Goal: Transaction & Acquisition: Purchase product/service

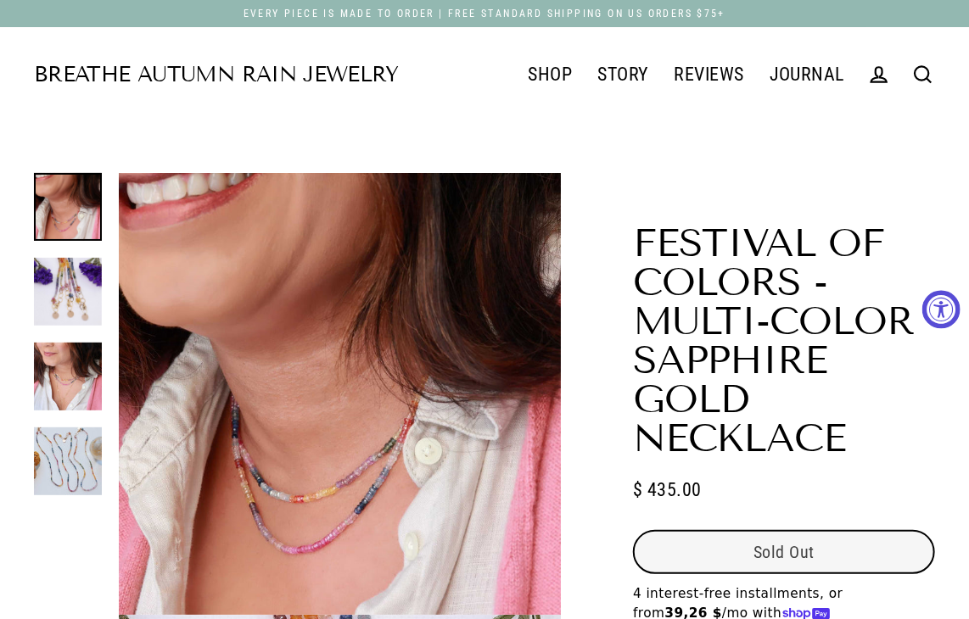
select select "3"
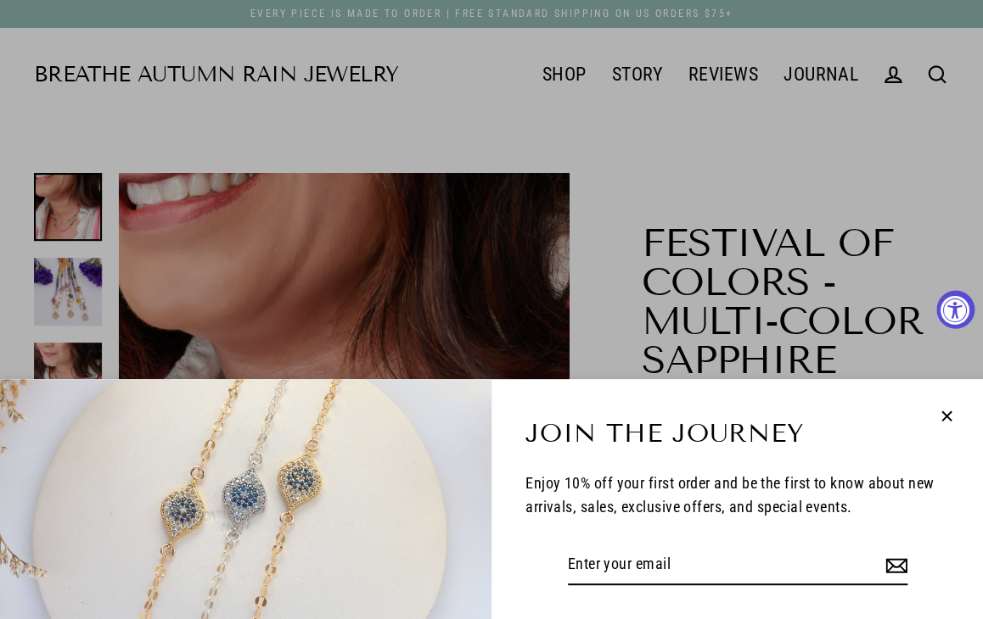
click at [933, 414] on button "Close (esc)" at bounding box center [946, 416] width 39 height 40
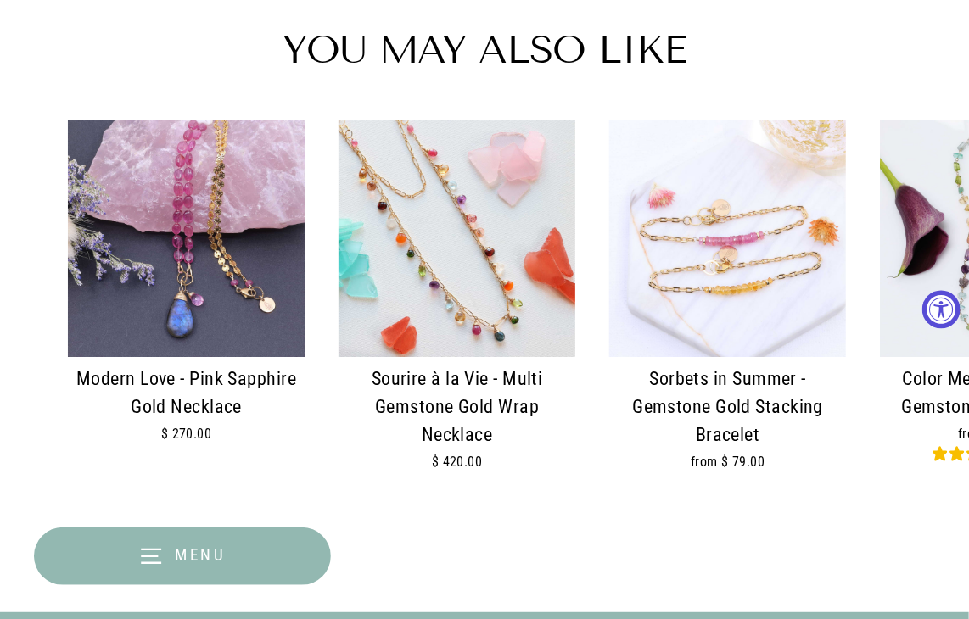
scroll to position [2376, 0]
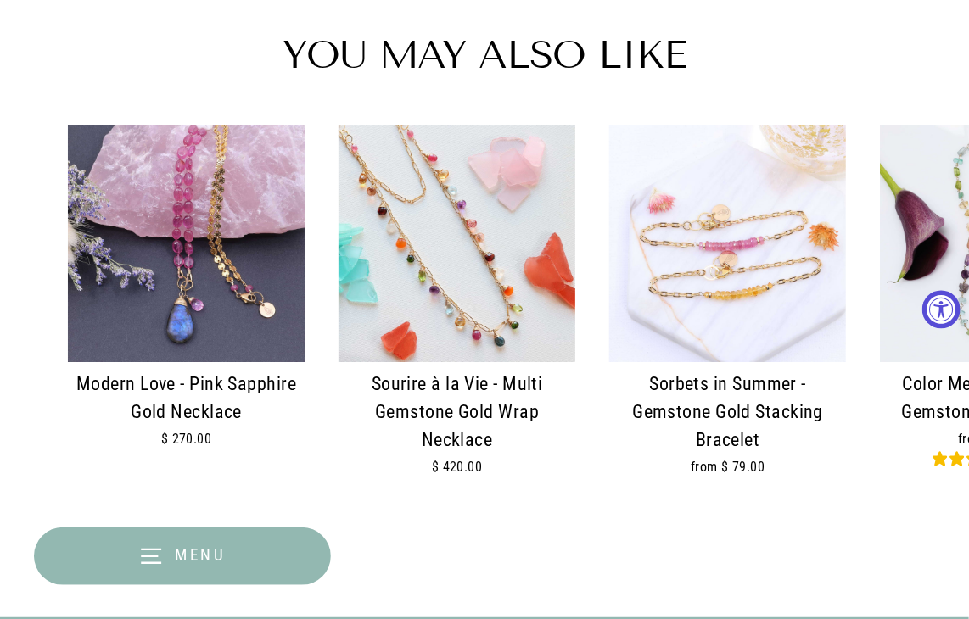
click at [460, 314] on img at bounding box center [457, 244] width 237 height 237
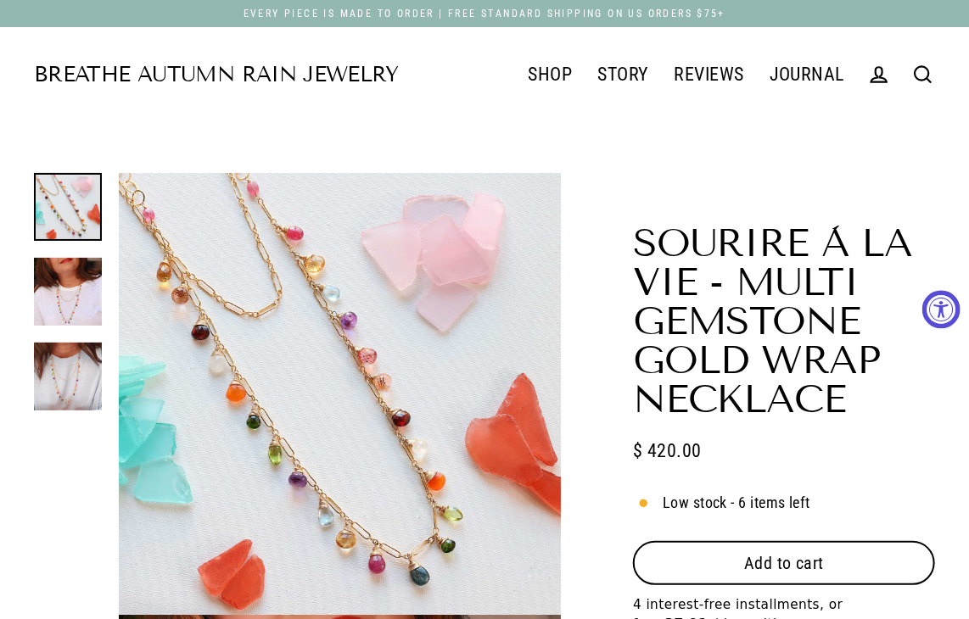
select select "3"
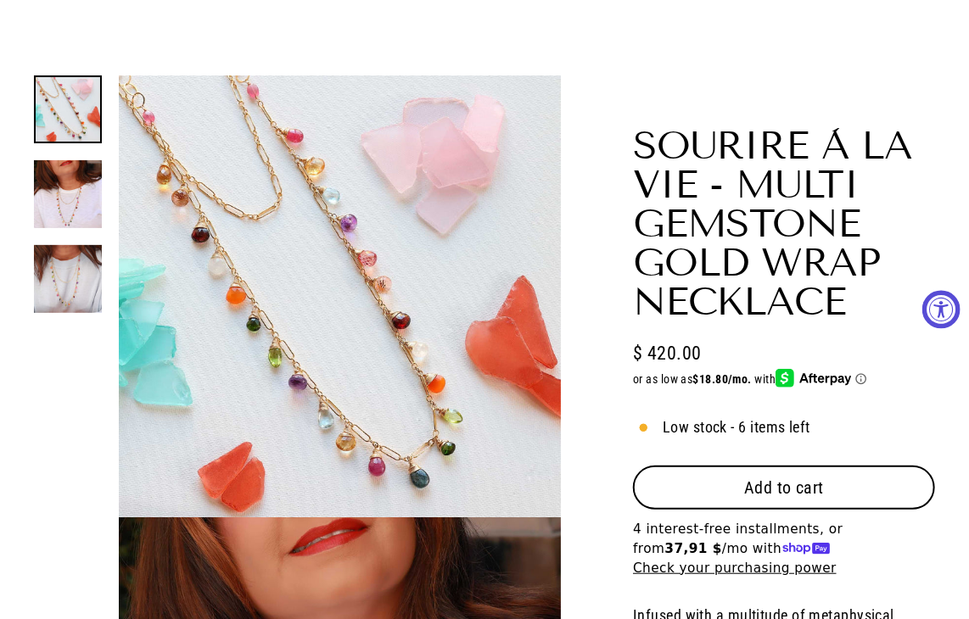
scroll to position [170, 0]
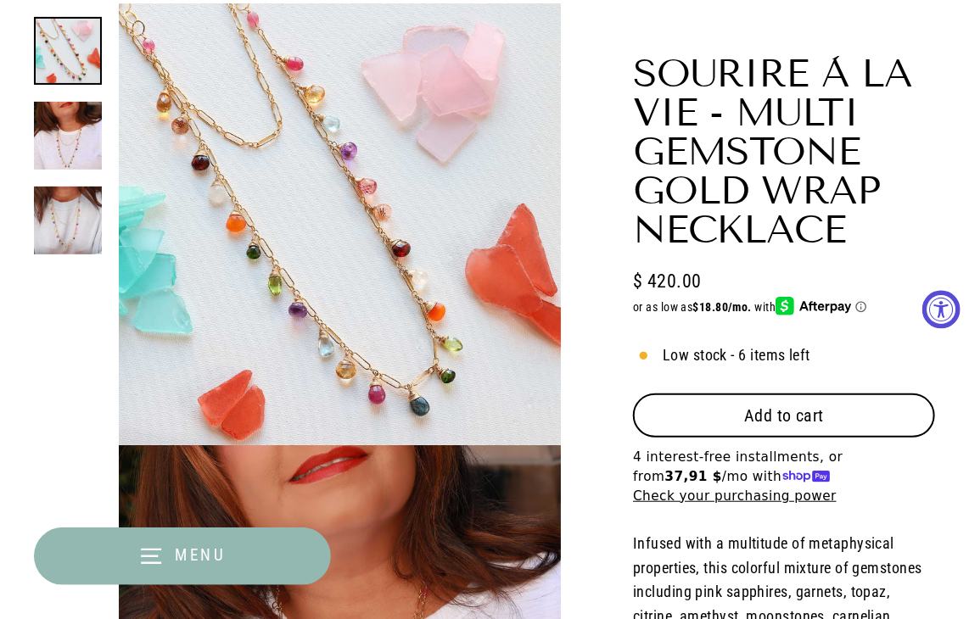
click at [823, 406] on span "Add to cart" at bounding box center [784, 416] width 81 height 20
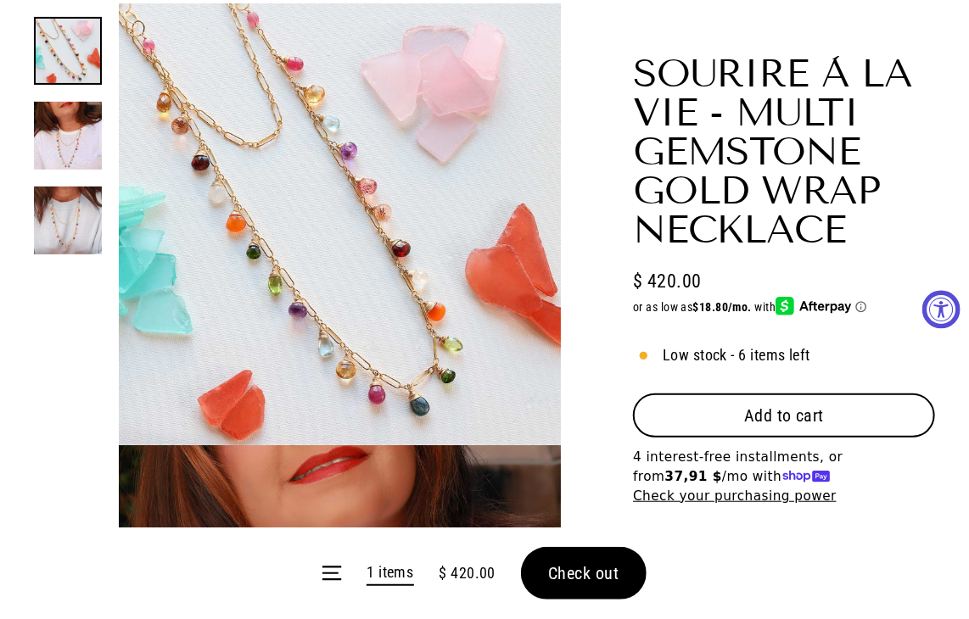
click at [589, 580] on form "Menu 1 items $ 420.00 Check out" at bounding box center [484, 574] width 969 height 92
click at [594, 569] on span "Check out" at bounding box center [583, 573] width 71 height 20
